Goal: Task Accomplishment & Management: Complete application form

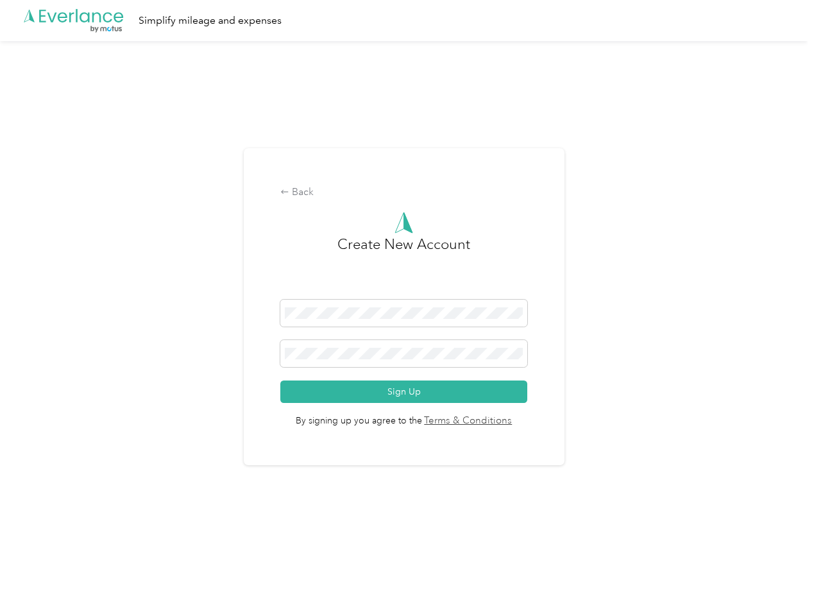
click at [407, 291] on h3 "Create New Account" at bounding box center [404, 267] width 133 height 66
click at [407, 21] on div ".cls-1 { fill: #00adee; } .cls-2 { fill: #fff; } .cls-3 { fill: #707372; } .cls…" at bounding box center [404, 20] width 808 height 41
click at [407, 192] on div "Back" at bounding box center [403, 192] width 247 height 15
click at [407, 391] on button "Sign Up" at bounding box center [403, 391] width 247 height 22
